Goal: Task Accomplishment & Management: Use online tool/utility

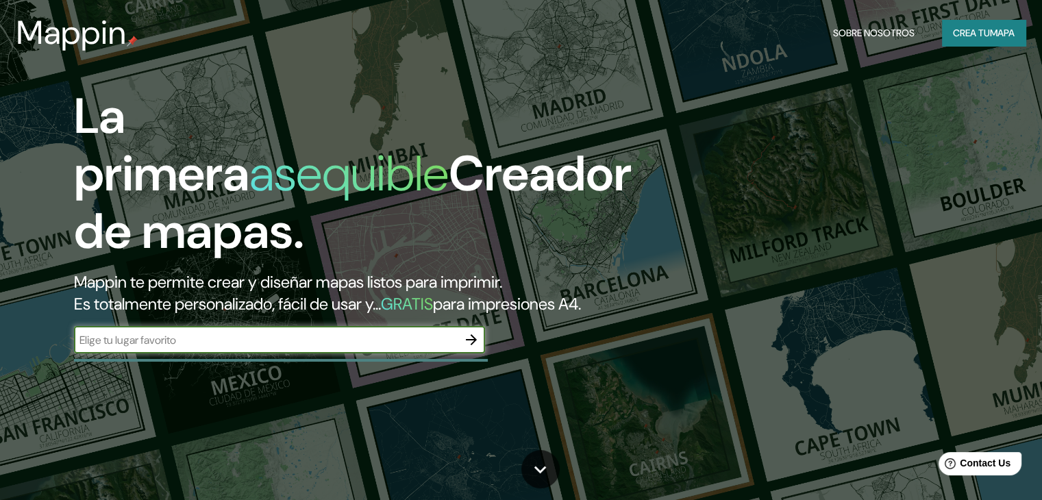
click at [162, 348] on input "text" at bounding box center [266, 340] width 384 height 16
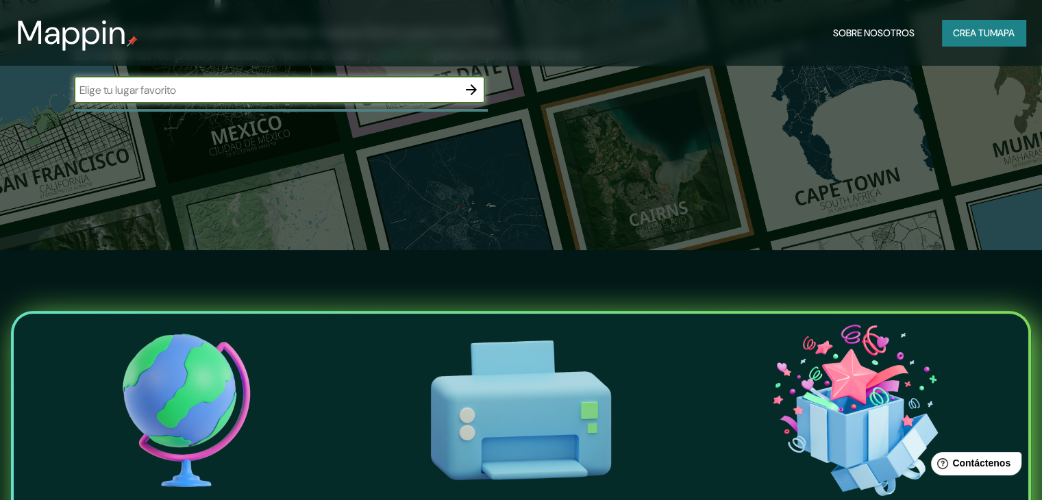
scroll to position [137, 0]
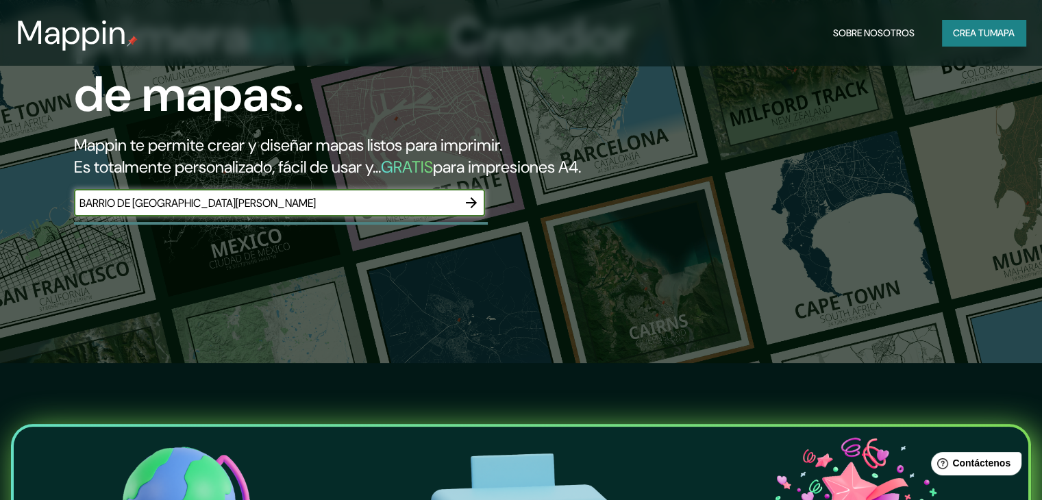
type input "BARRIO DE [GEOGRAPHIC_DATA][PERSON_NAME]"
click at [470, 211] on icon "button" at bounding box center [471, 203] width 16 height 16
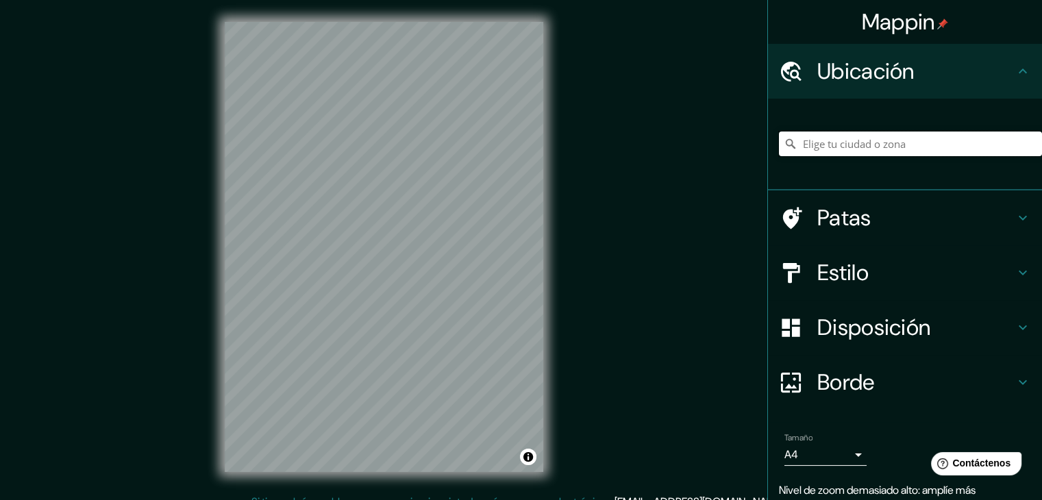
click at [890, 145] on input "Elige tu ciudad o zona" at bounding box center [910, 144] width 263 height 25
click at [1020, 97] on div "Ubicación" at bounding box center [905, 71] width 274 height 55
click at [881, 82] on font "Ubicación" at bounding box center [865, 71] width 97 height 29
click at [813, 138] on input "Elige tu ciudad o zona" at bounding box center [910, 144] width 263 height 25
type input "[GEOGRAPHIC_DATA], [GEOGRAPHIC_DATA], [GEOGRAPHIC_DATA]"
